Goal: Transaction & Acquisition: Purchase product/service

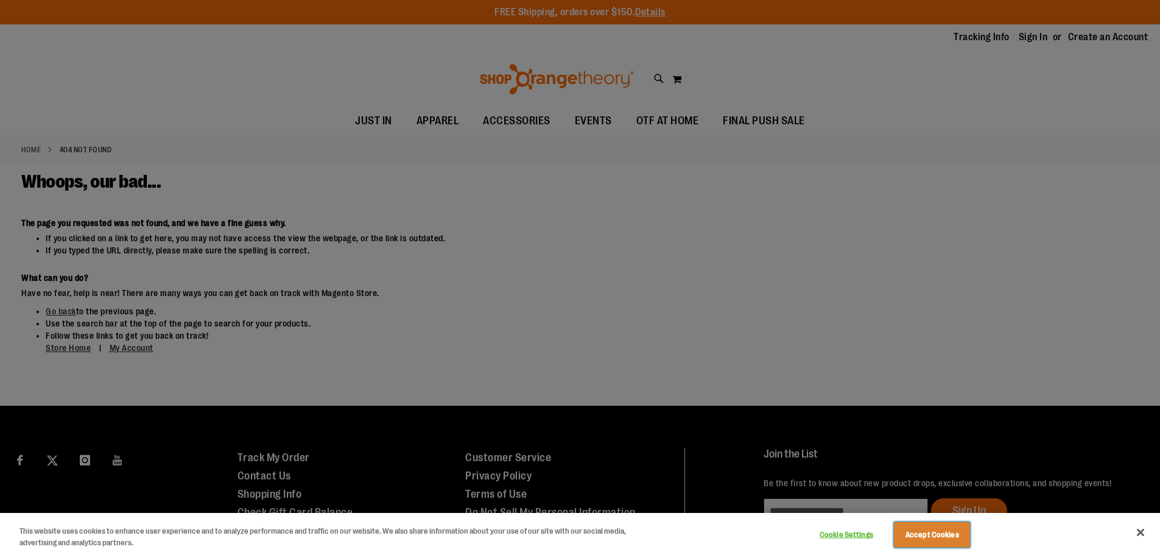
click at [912, 537] on button "Accept Cookies" at bounding box center [932, 535] width 76 height 26
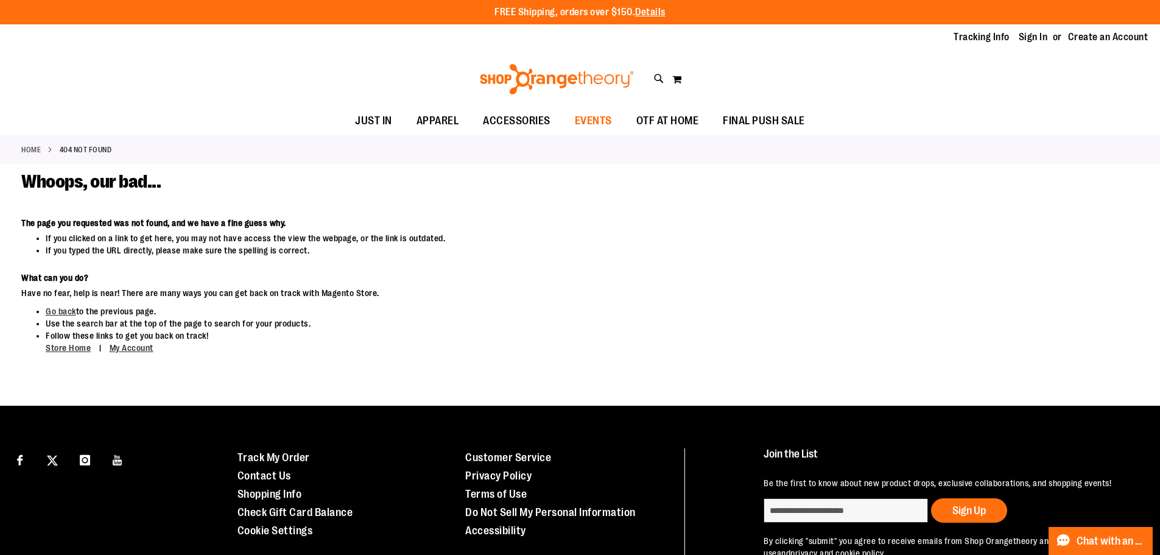
click at [588, 124] on span "EVENTS" at bounding box center [593, 120] width 37 height 27
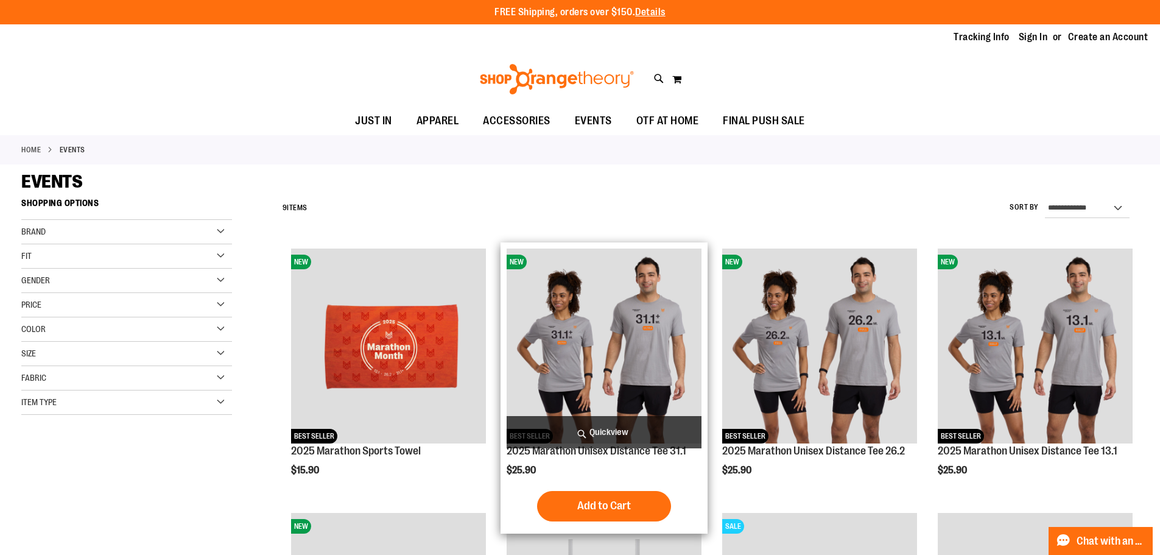
click at [636, 310] on img "product" at bounding box center [604, 345] width 195 height 195
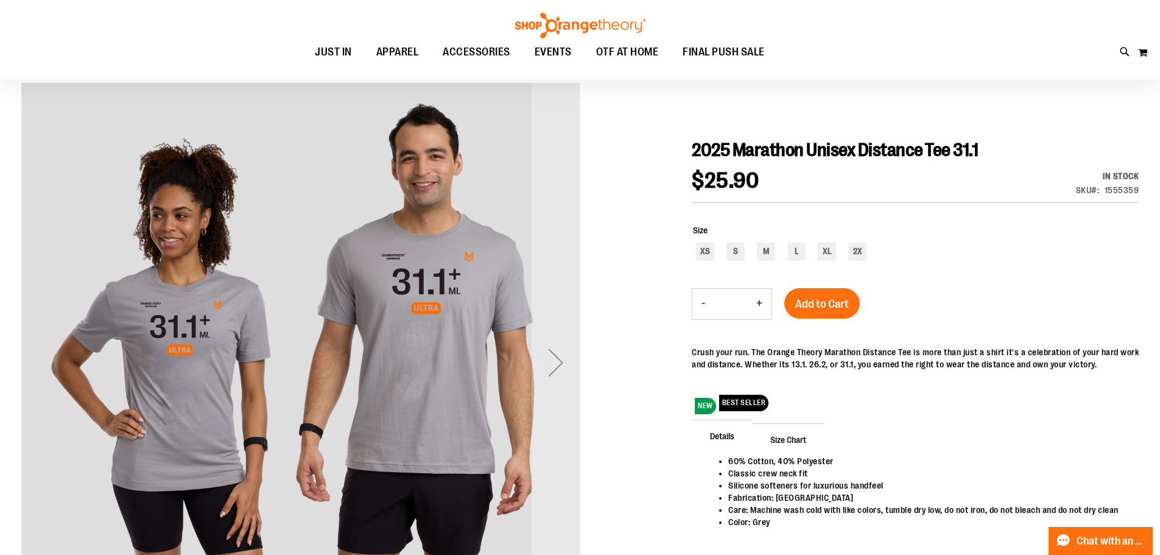
scroll to position [60, 0]
